Goal: Find specific page/section: Find specific page/section

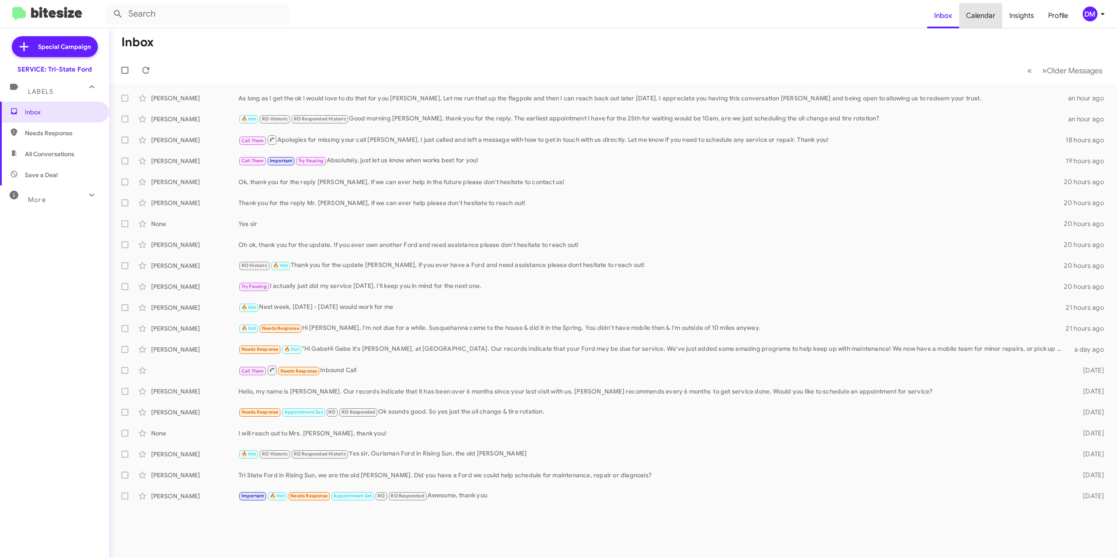
click at [978, 17] on span "Calendar" at bounding box center [980, 15] width 43 height 25
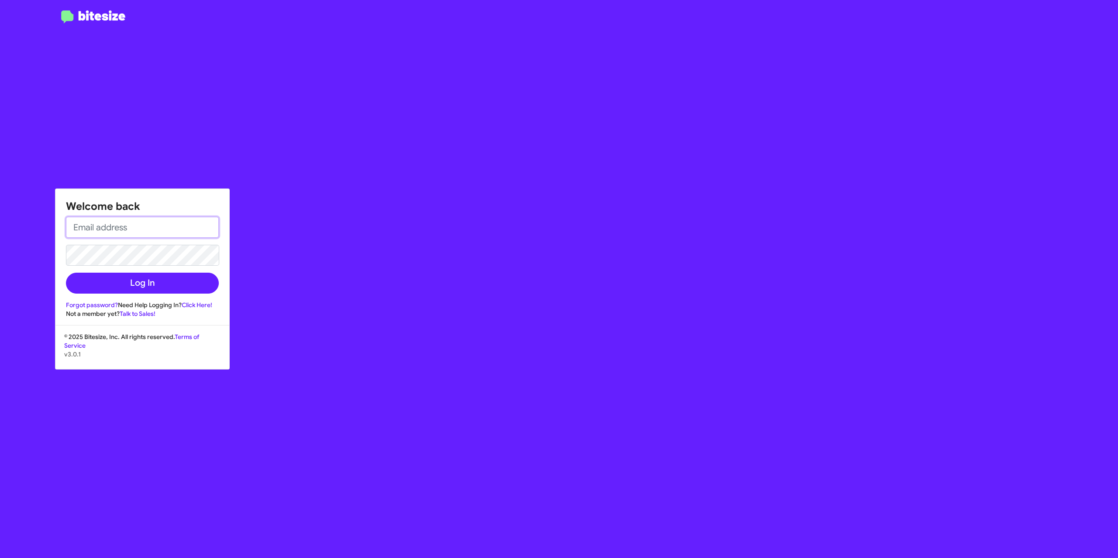
type input "[PERSON_NAME][EMAIL_ADDRESS][DOMAIN_NAME]"
click at [127, 285] on button "Log In" at bounding box center [142, 283] width 153 height 21
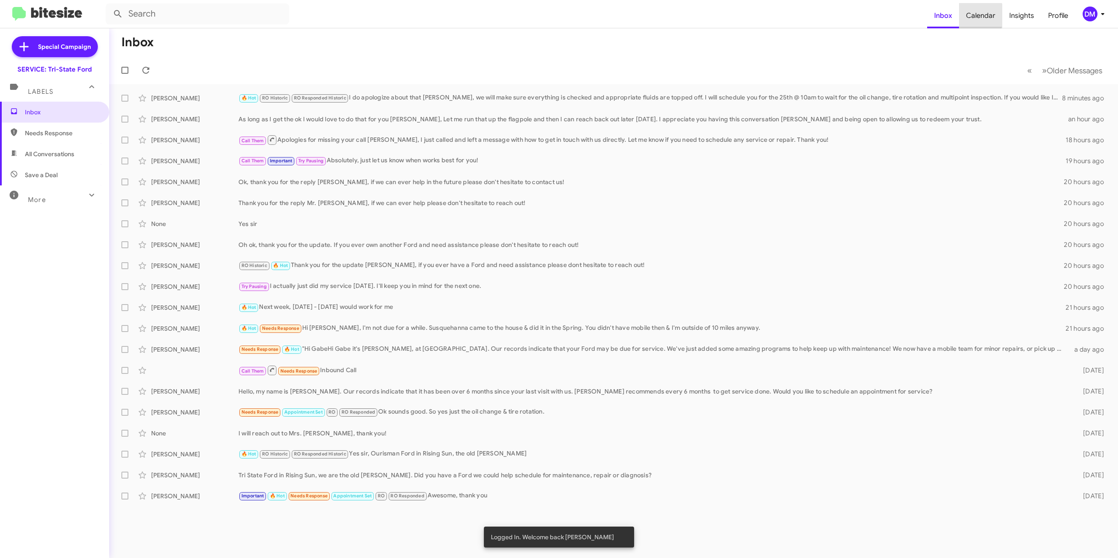
click at [981, 16] on span "Calendar" at bounding box center [980, 15] width 43 height 25
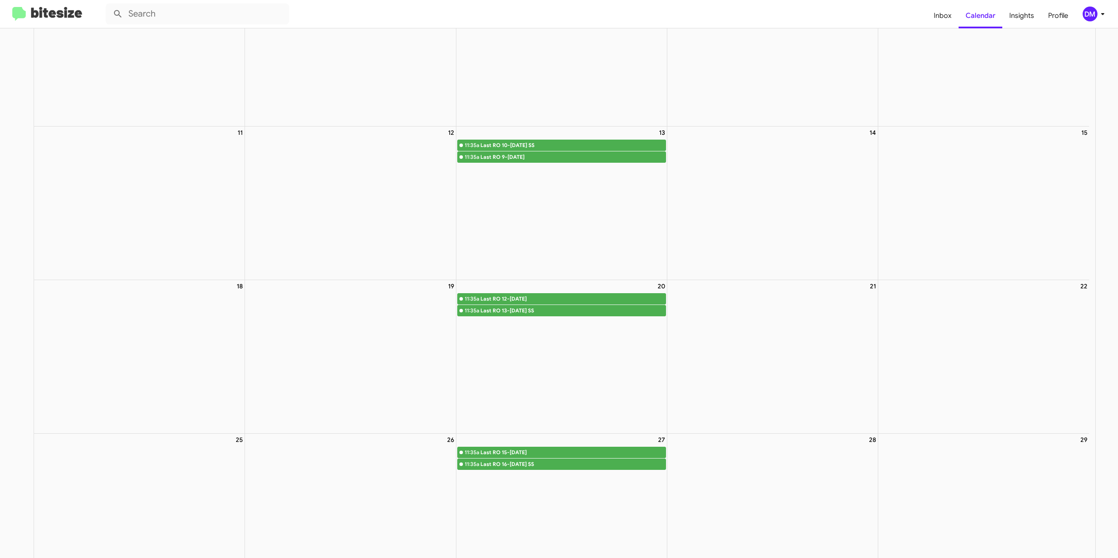
scroll to position [218, 0]
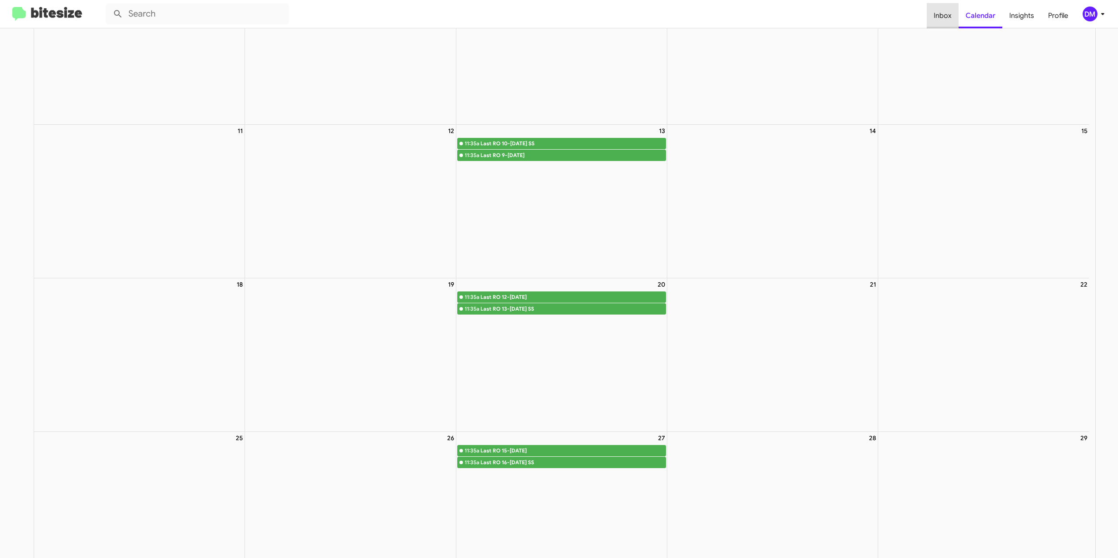
click at [950, 20] on span "Inbox" at bounding box center [942, 15] width 32 height 25
